Goal: Task Accomplishment & Management: Manage account settings

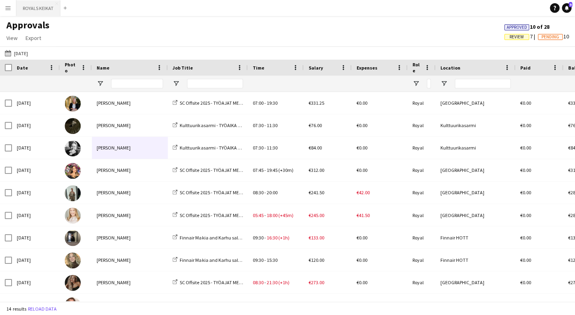
click at [51, 9] on button "ROYALS KEIKAT Close" at bounding box center [38, 8] width 44 height 16
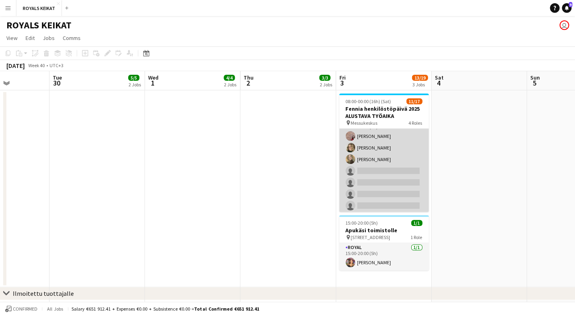
scroll to position [27, 0]
click at [402, 141] on app-card-role "Royal [DATE] 09:00-13:00 (4h) [PERSON_NAME] [PERSON_NAME] [PERSON_NAME] single-…" at bounding box center [383, 183] width 89 height 108
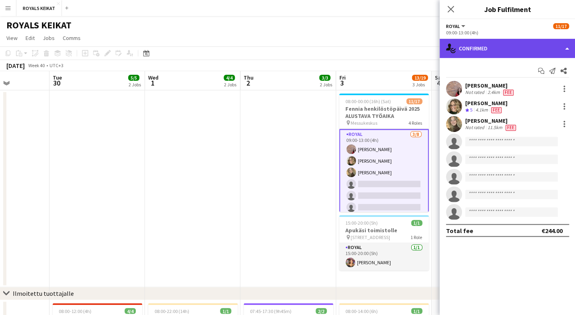
click at [548, 47] on div "single-neutral-actions-check-2 Confirmed" at bounding box center [507, 48] width 136 height 19
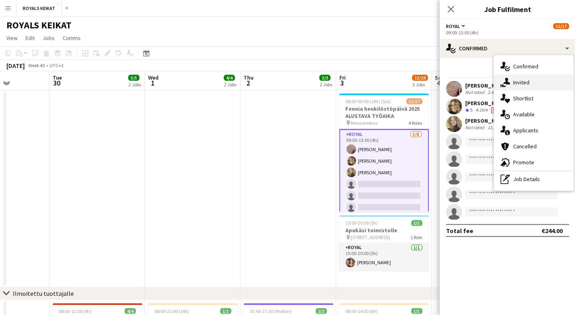
click at [540, 89] on div "single-neutral-actions-share-1 Invited" at bounding box center [533, 82] width 79 height 16
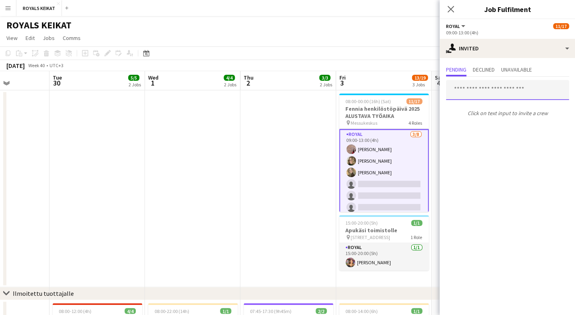
click at [511, 93] on input "text" at bounding box center [507, 90] width 123 height 20
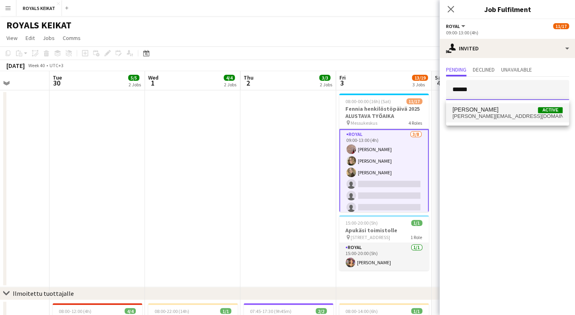
type input "******"
click at [508, 112] on span "[PERSON_NAME] Active" at bounding box center [507, 109] width 110 height 7
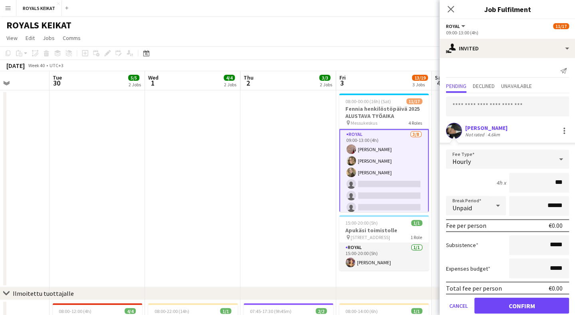
type input "**"
type input "***"
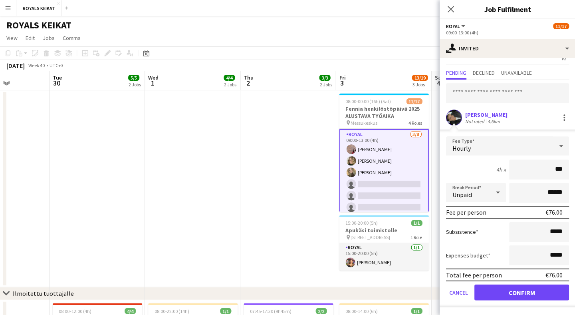
scroll to position [13, 0]
click at [523, 293] on button "Confirm" at bounding box center [521, 292] width 95 height 16
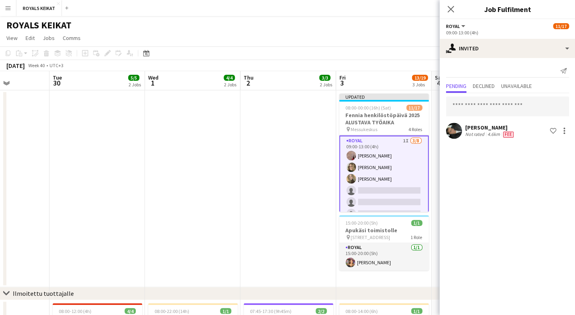
scroll to position [0, 0]
click at [450, 10] on icon "Close pop-in" at bounding box center [450, 9] width 8 height 8
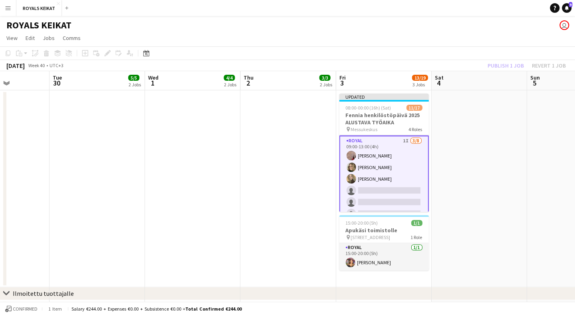
click at [503, 67] on div "Publish 1 job Revert 1 job" at bounding box center [526, 65] width 97 height 10
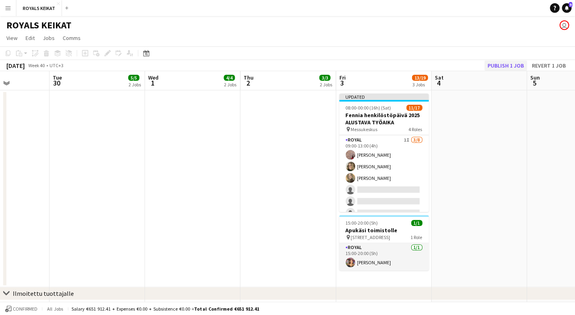
click at [506, 66] on button "Publish 1 job" at bounding box center [505, 65] width 43 height 10
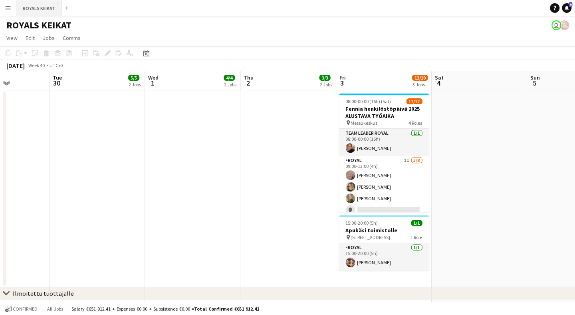
click at [36, 13] on button "ROYALS KEIKAT Close" at bounding box center [39, 8] width 46 height 16
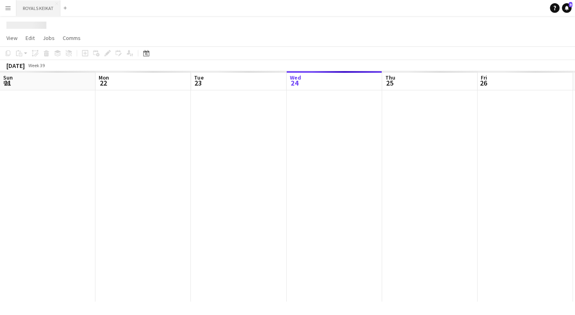
scroll to position [0, 191]
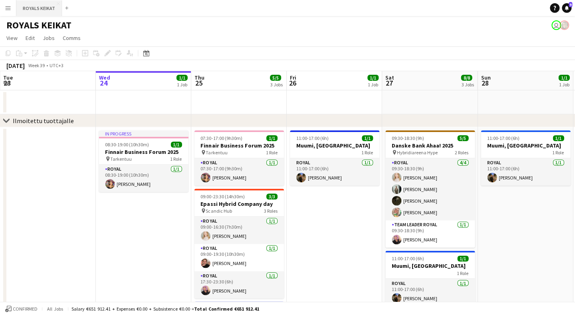
click at [31, 11] on button "ROYALS KEIKAT Close" at bounding box center [39, 8] width 46 height 16
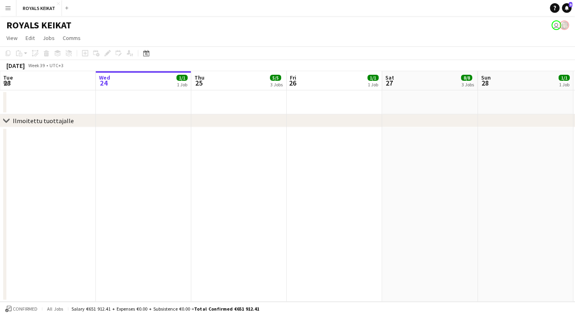
click at [9, 9] on app-icon "Menu" at bounding box center [8, 8] width 6 height 6
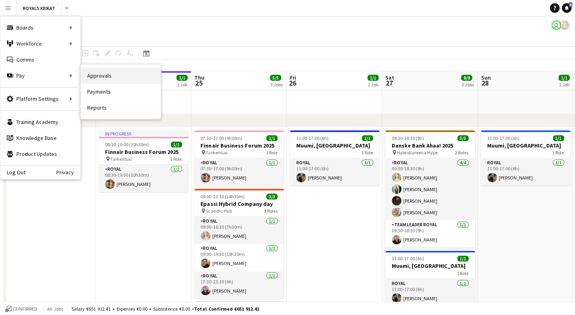
click at [108, 79] on link "Approvals" at bounding box center [121, 75] width 80 height 16
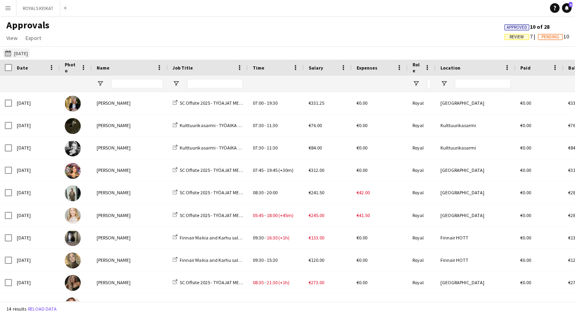
click at [23, 52] on button "[DATE] [DATE]" at bounding box center [16, 53] width 26 height 10
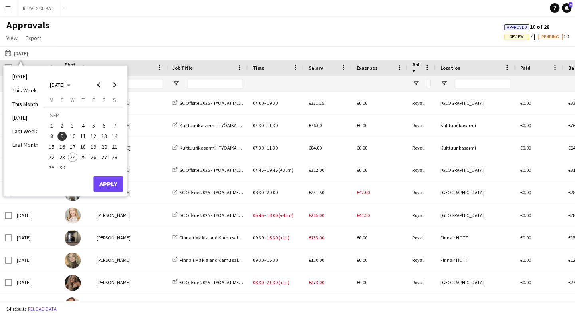
click at [96, 126] on span "5" at bounding box center [94, 126] width 10 height 10
click at [112, 186] on button "Apply" at bounding box center [108, 184] width 30 height 16
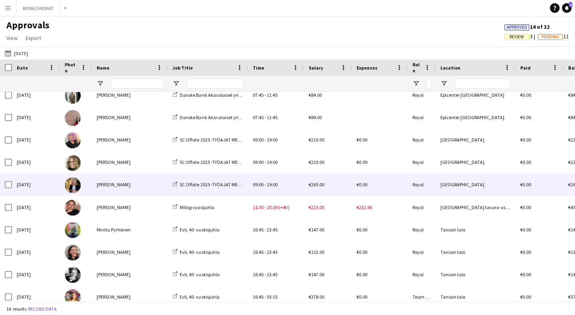
scroll to position [9, 0]
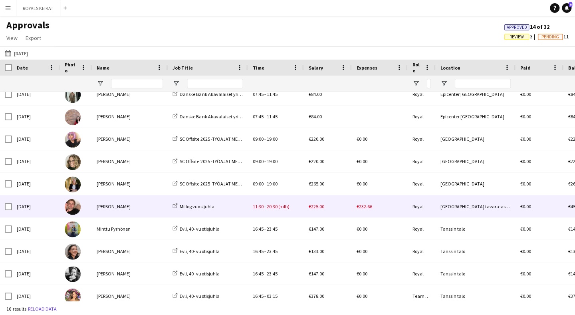
click at [120, 206] on div "[PERSON_NAME]" at bounding box center [130, 206] width 76 height 22
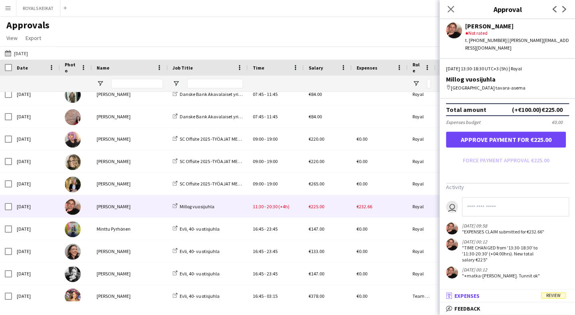
scroll to position [222, 0]
click at [487, 294] on mat-panel-title "receipt Expenses Review" at bounding box center [505, 295] width 133 height 7
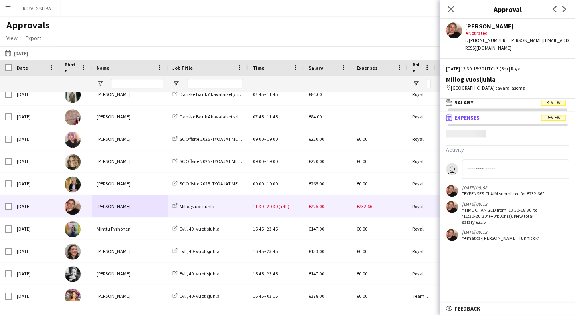
scroll to position [2, 0]
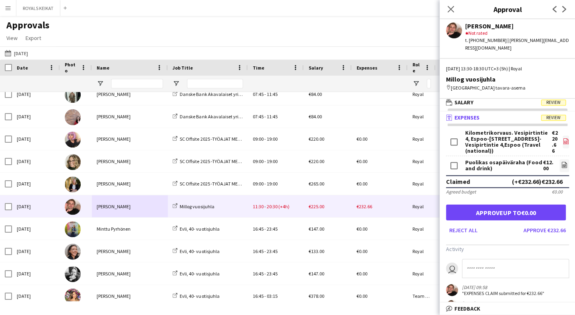
click at [566, 138] on icon "file-image" at bounding box center [565, 141] width 6 height 6
click at [47, 11] on button "ROYALS KEIKAT Close" at bounding box center [38, 8] width 44 height 16
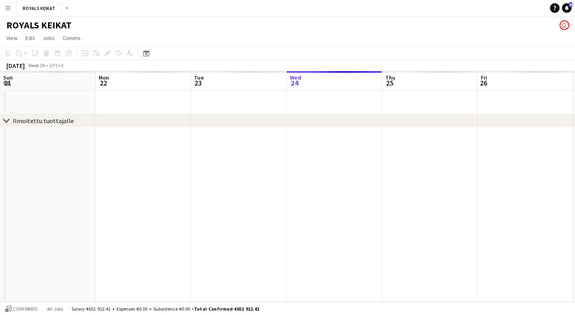
scroll to position [0, 191]
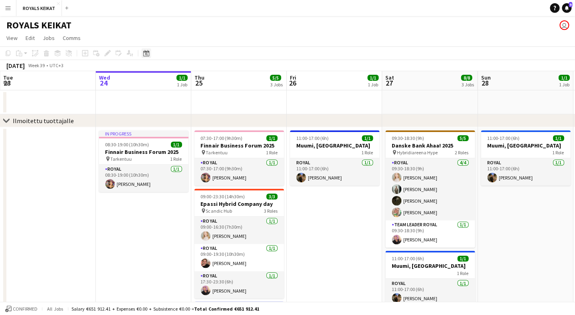
click at [149, 52] on icon at bounding box center [146, 53] width 6 height 6
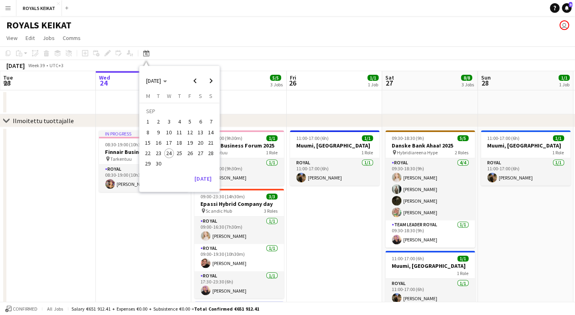
click at [188, 119] on span "5" at bounding box center [190, 122] width 10 height 10
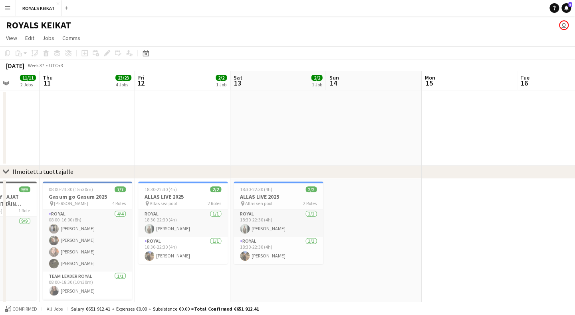
scroll to position [0, 193]
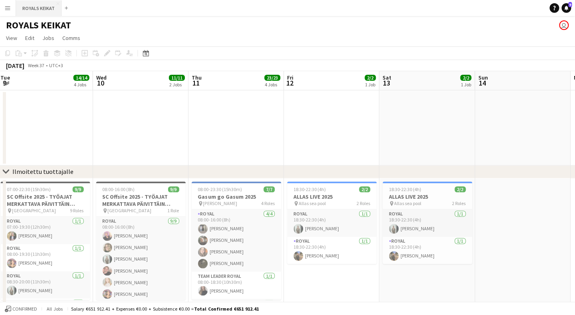
click at [50, 10] on button "ROYALS KEIKAT Close" at bounding box center [39, 8] width 46 height 16
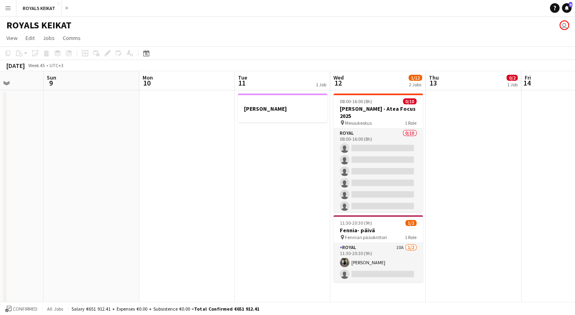
scroll to position [0, 285]
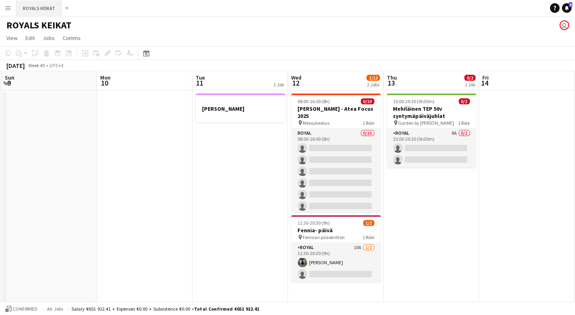
click at [49, 9] on button "ROYALS KEIKAT Close" at bounding box center [39, 8] width 46 height 16
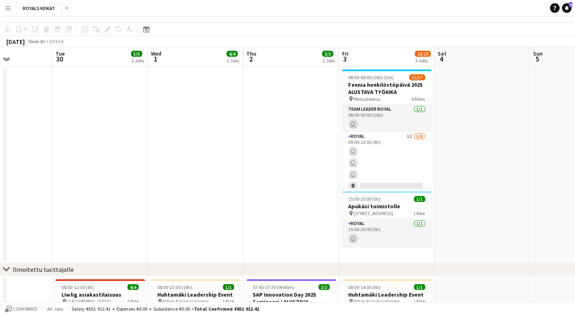
scroll to position [0, 0]
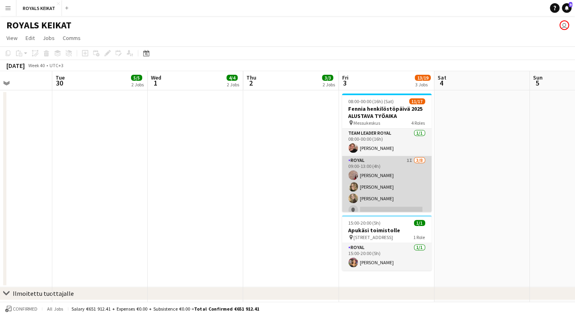
click at [402, 161] on app-card-role "Royal 1I [DATE] 09:00-13:00 (4h) [PERSON_NAME] [PERSON_NAME] [PERSON_NAME] sing…" at bounding box center [386, 210] width 89 height 108
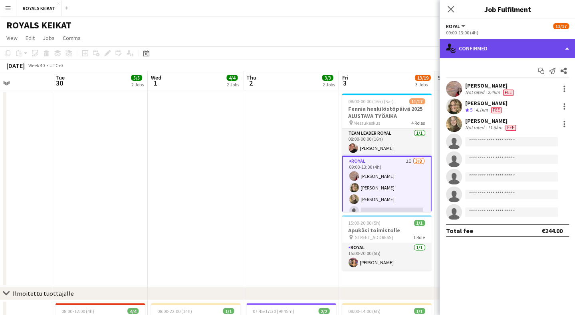
click at [512, 48] on div "single-neutral-actions-check-2 Confirmed" at bounding box center [507, 48] width 136 height 19
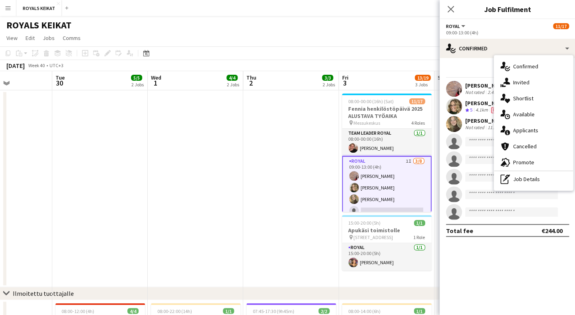
click at [532, 129] on span "Applicants" at bounding box center [525, 130] width 25 height 7
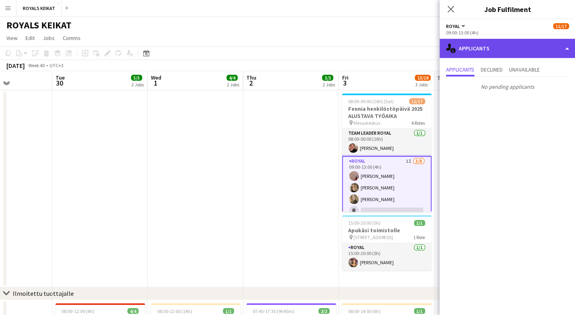
click at [508, 44] on div "single-neutral-actions-information Applicants" at bounding box center [507, 48] width 136 height 19
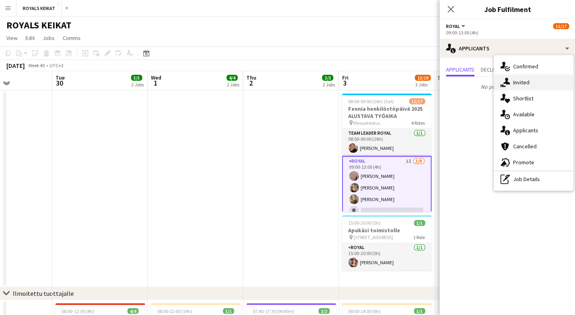
click at [529, 87] on div "single-neutral-actions-share-1 Invited" at bounding box center [533, 82] width 79 height 16
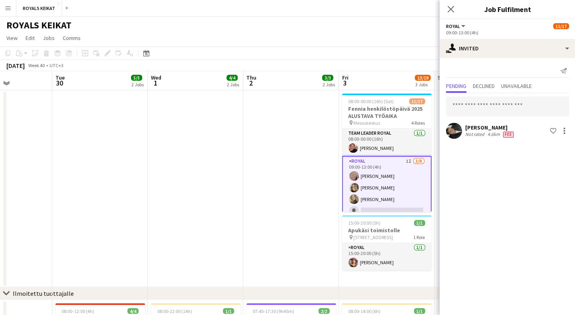
click at [492, 131] on div "4.6km" at bounding box center [494, 134] width 16 height 6
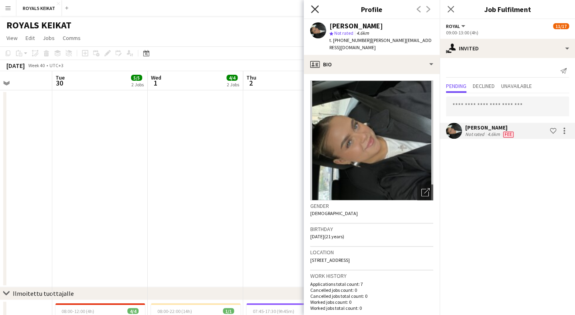
click at [315, 6] on icon "Close pop-in" at bounding box center [315, 9] width 8 height 8
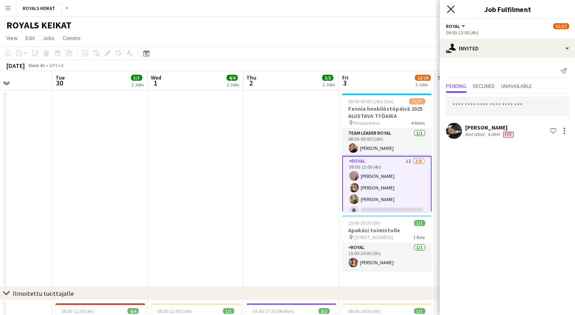
click at [446, 10] on icon "Close pop-in" at bounding box center [450, 9] width 8 height 8
